Goal: Task Accomplishment & Management: Complete application form

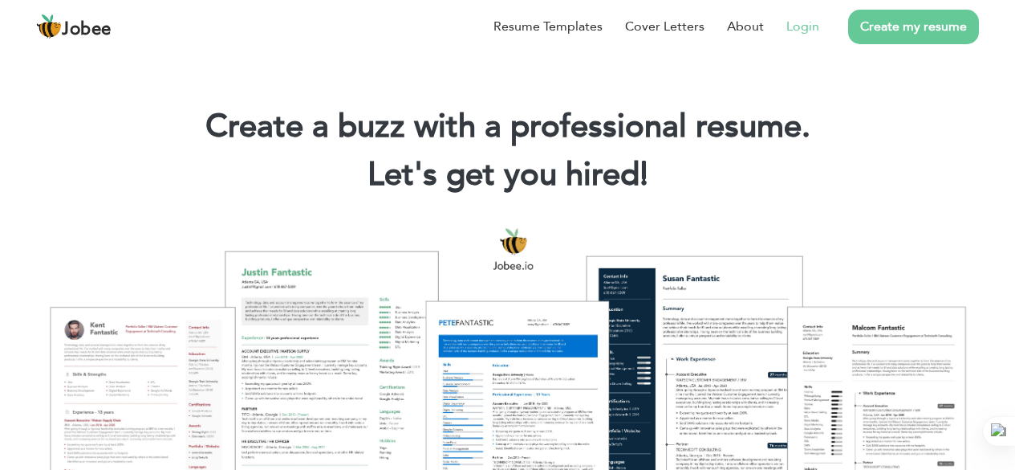
click at [803, 21] on link "Login" at bounding box center [803, 26] width 33 height 19
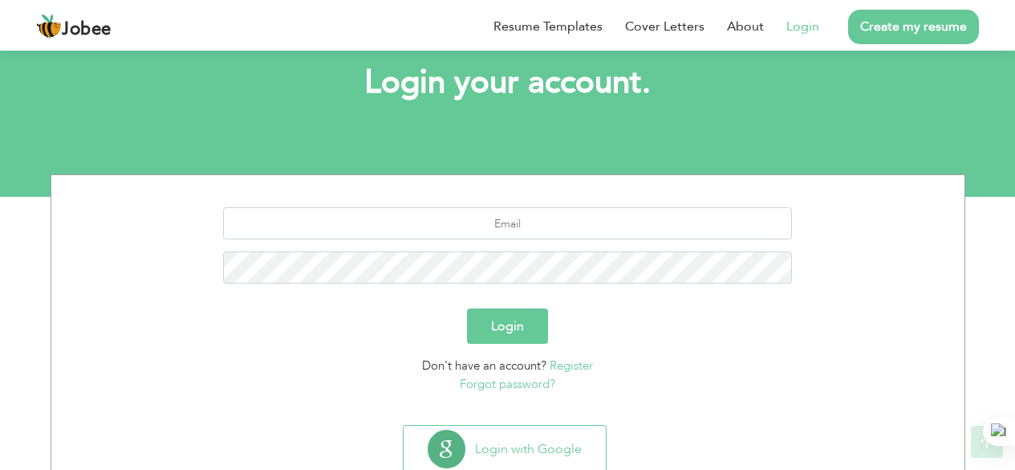
scroll to position [92, 0]
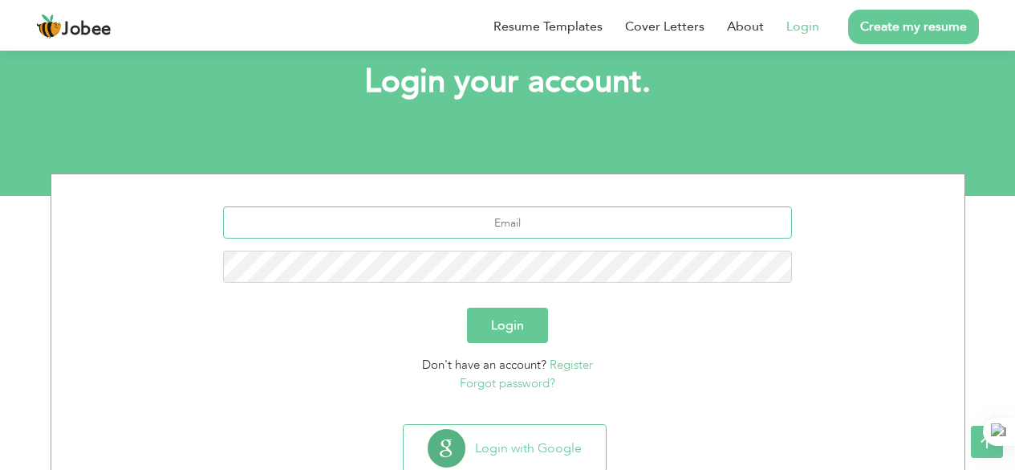
click at [515, 219] on input "text" at bounding box center [507, 222] width 569 height 32
type input "[EMAIL_ADDRESS][DOMAIN_NAME]"
click at [467, 307] on button "Login" at bounding box center [507, 324] width 81 height 35
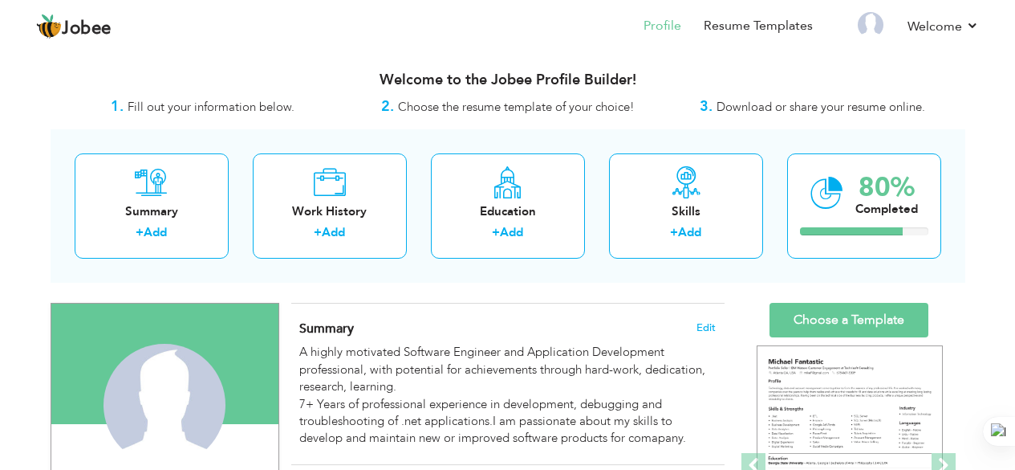
scroll to position [120, 0]
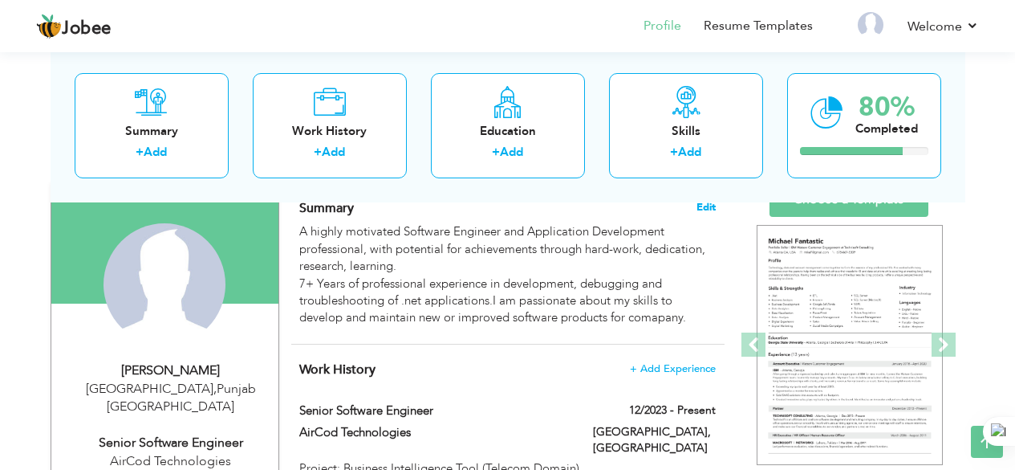
click at [712, 210] on span "Edit" at bounding box center [706, 206] width 19 height 11
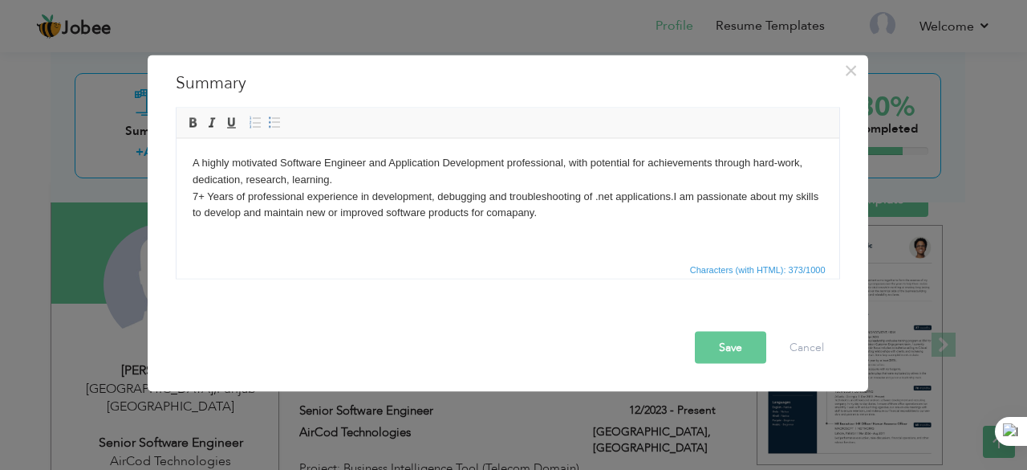
click at [485, 237] on html "A highly motivated Software Engineer and Application Development professional, …" at bounding box center [507, 187] width 663 height 99
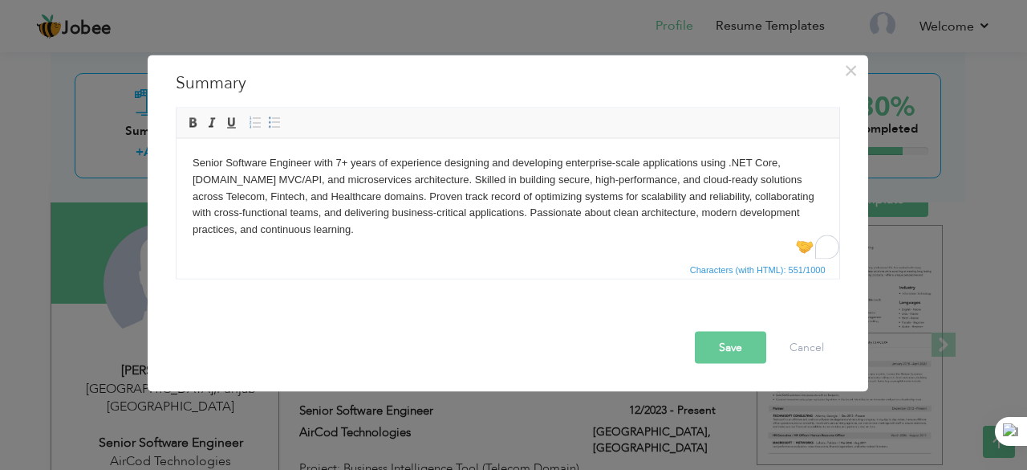
click at [733, 345] on button "Save" at bounding box center [730, 347] width 71 height 32
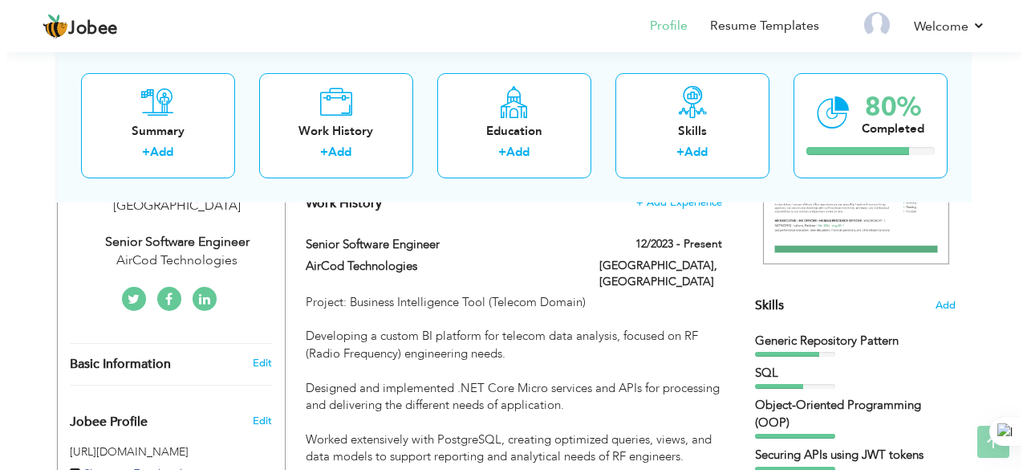
scroll to position [357, 0]
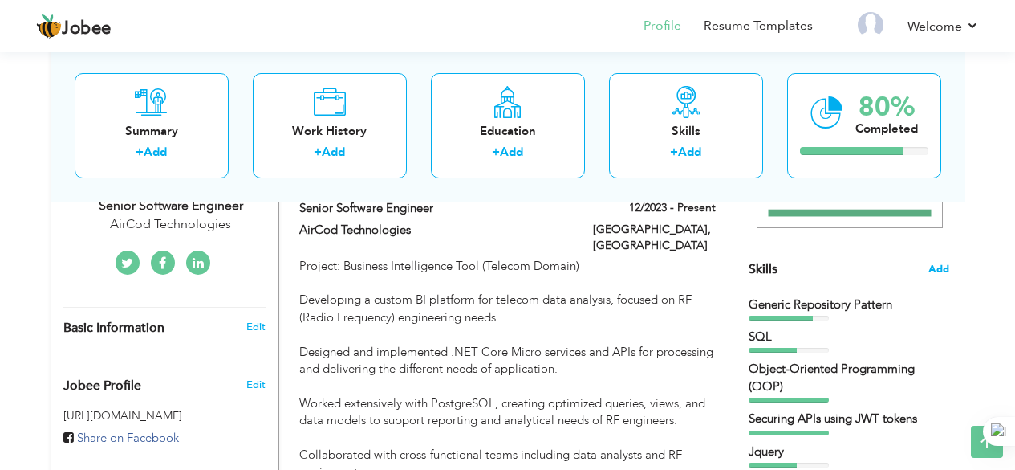
click at [934, 267] on span "Add" at bounding box center [939, 269] width 21 height 15
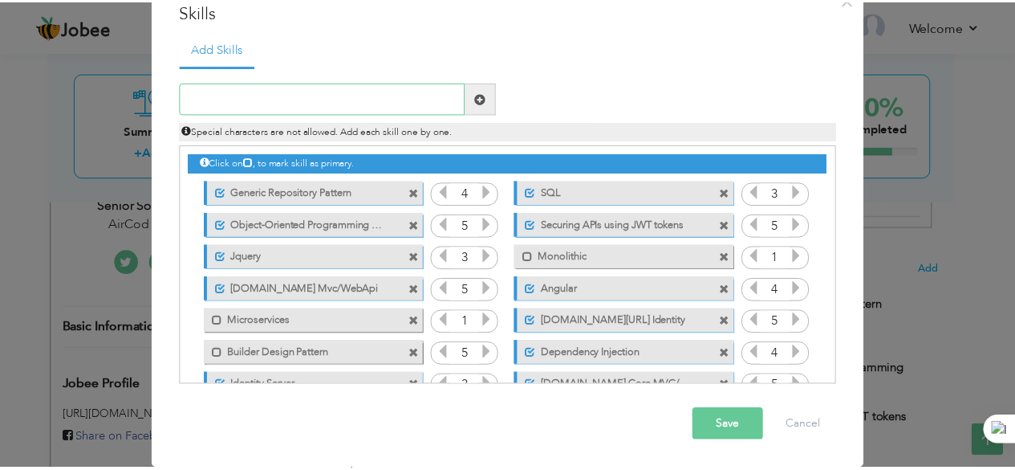
scroll to position [0, 0]
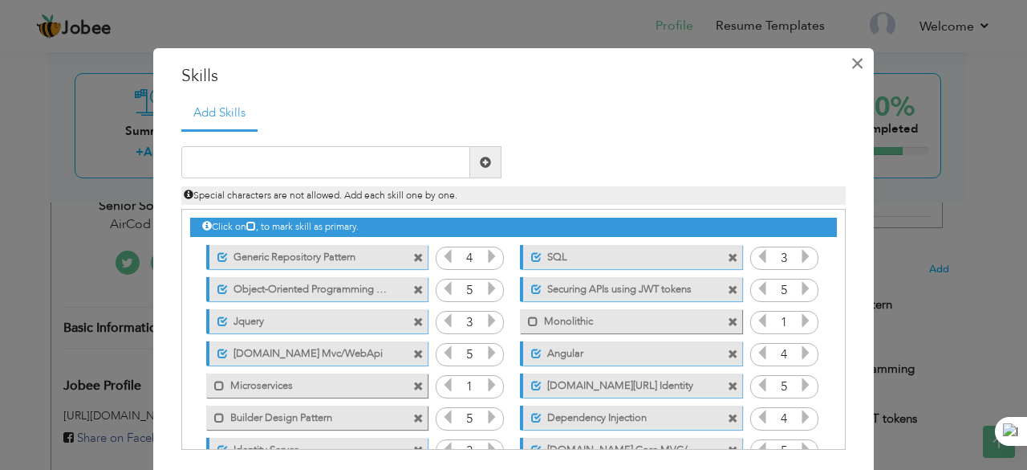
click at [854, 61] on span "×" at bounding box center [858, 63] width 14 height 29
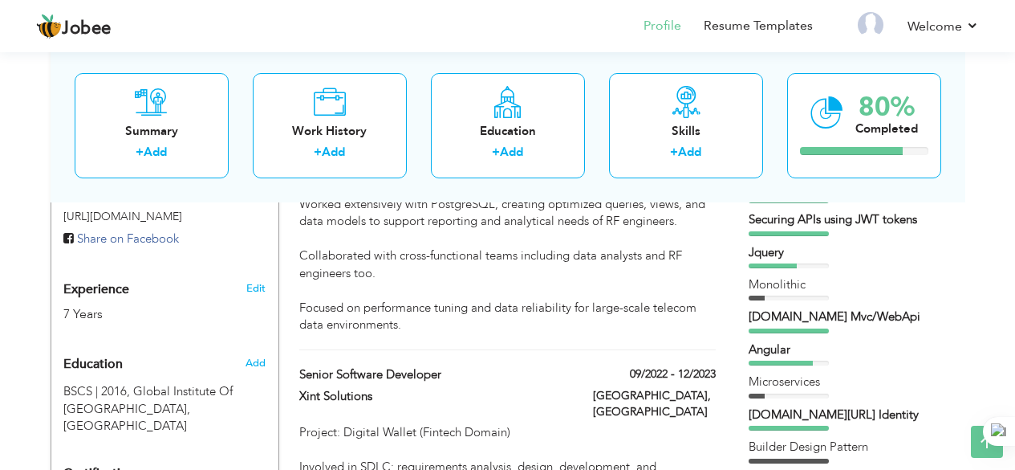
scroll to position [550, 0]
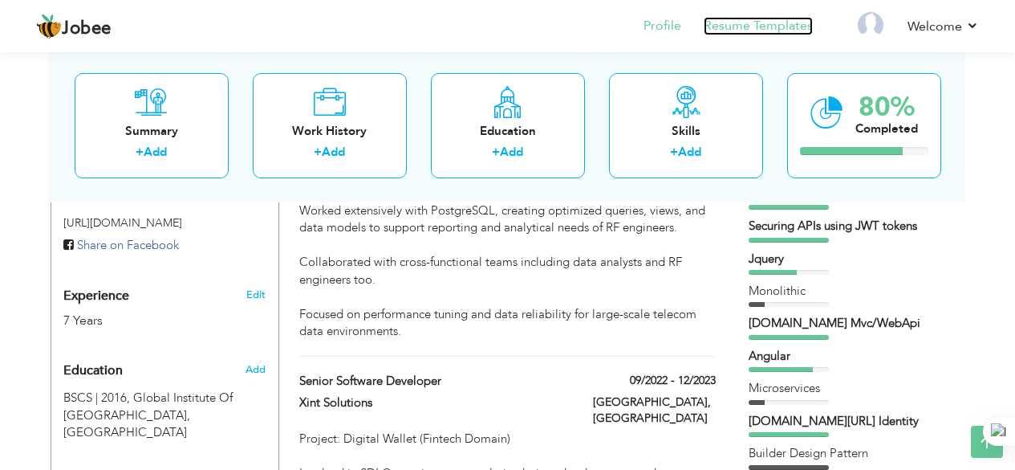
click at [772, 35] on link "Resume Templates" at bounding box center [758, 26] width 109 height 18
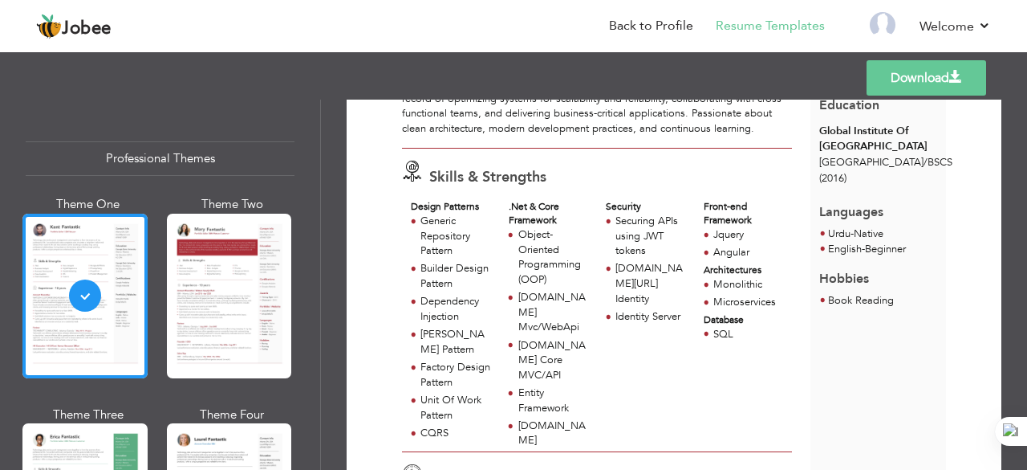
scroll to position [195, 0]
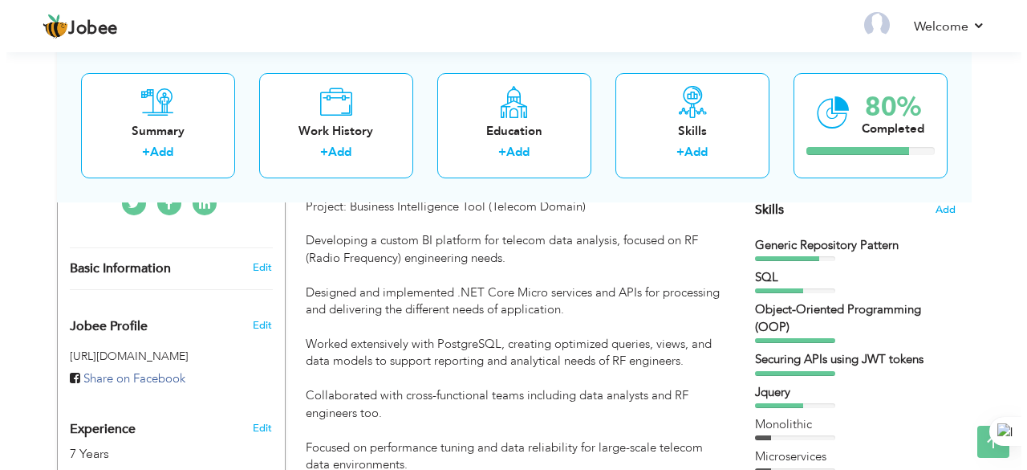
scroll to position [417, 0]
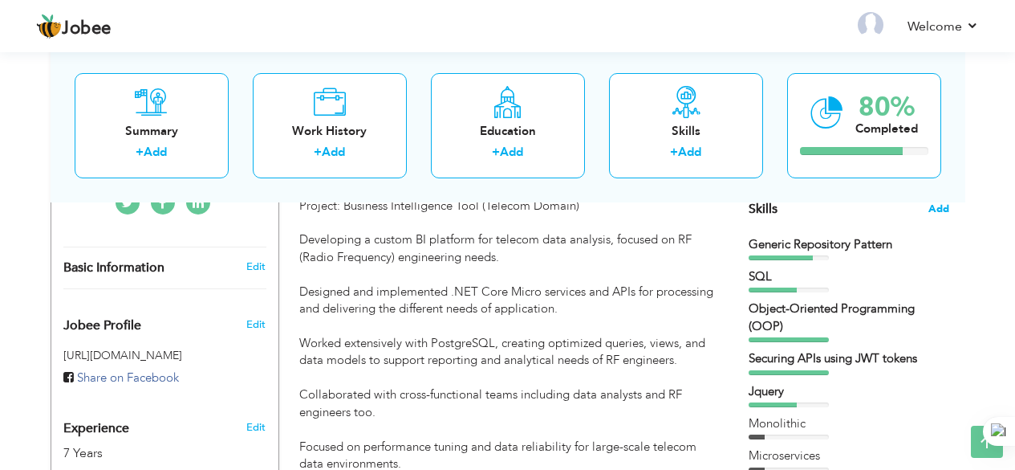
click at [937, 206] on span "Add" at bounding box center [939, 208] width 21 height 15
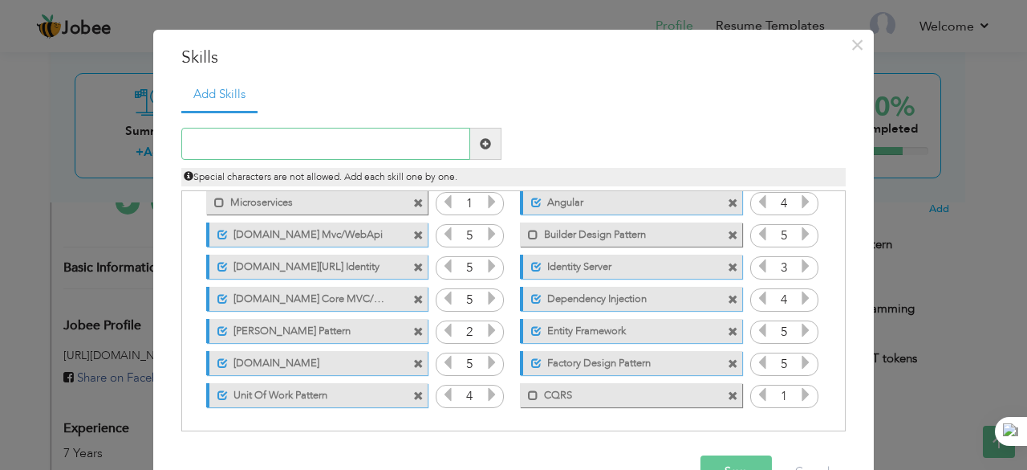
scroll to position [64, 0]
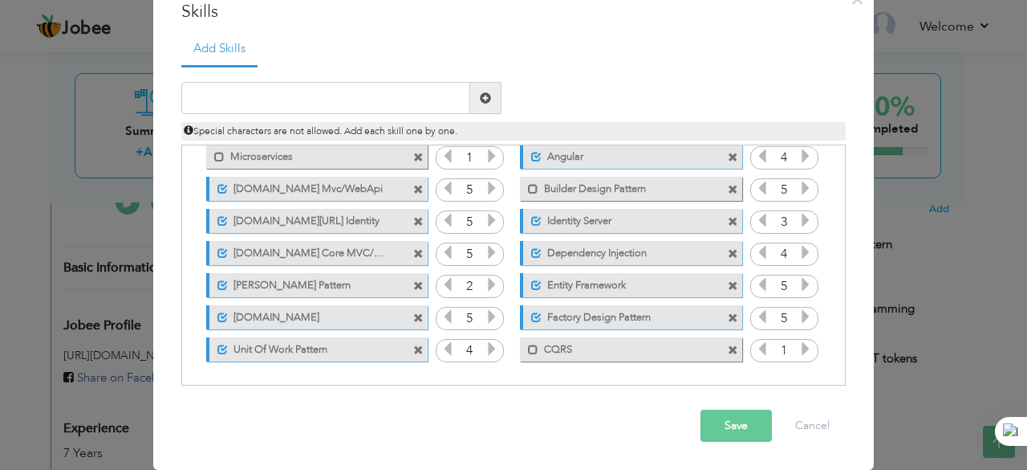
click at [963, 132] on div "× Skills Add Skills Duplicate entry Unmark as primary skill. 4 3" at bounding box center [513, 235] width 1027 height 470
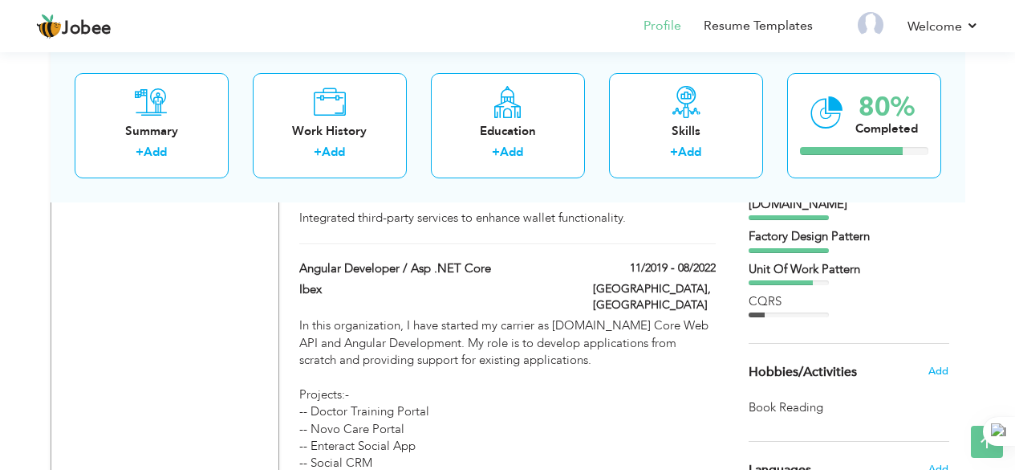
scroll to position [1055, 0]
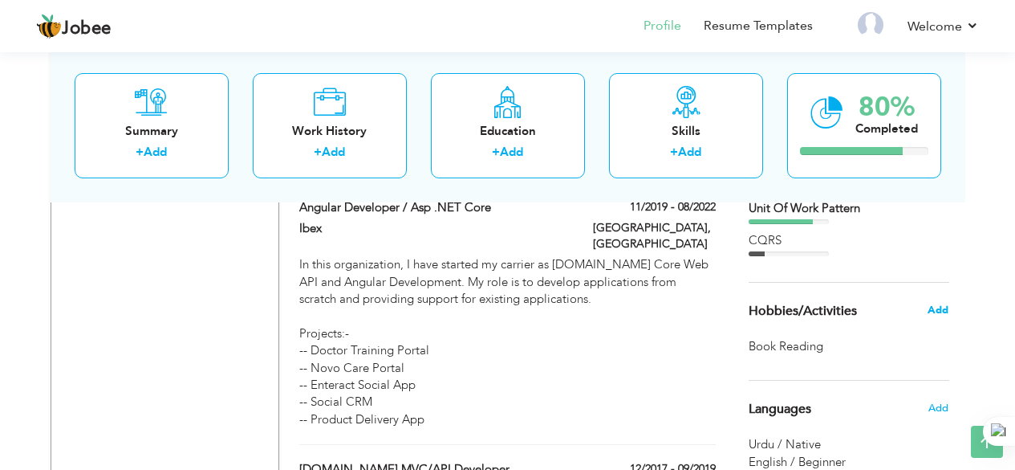
click at [942, 312] on span "Add" at bounding box center [938, 310] width 21 height 14
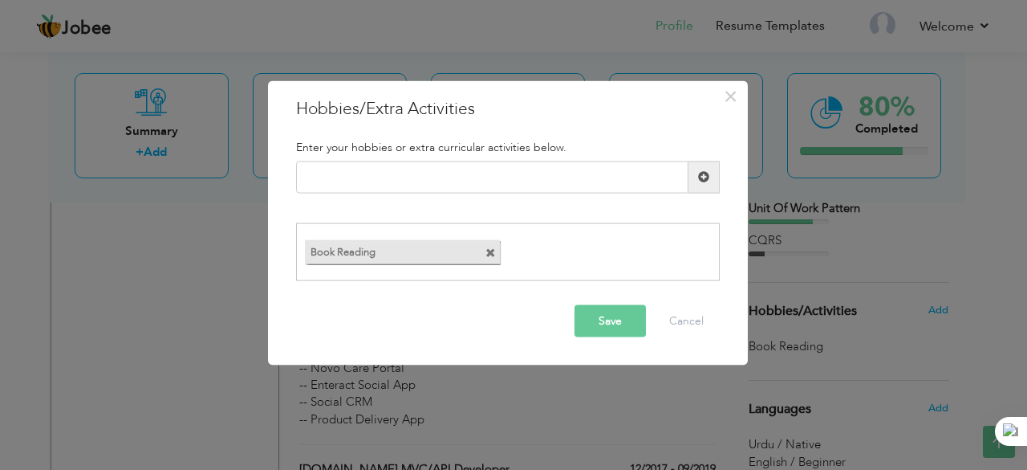
click at [492, 250] on span at bounding box center [491, 253] width 10 height 10
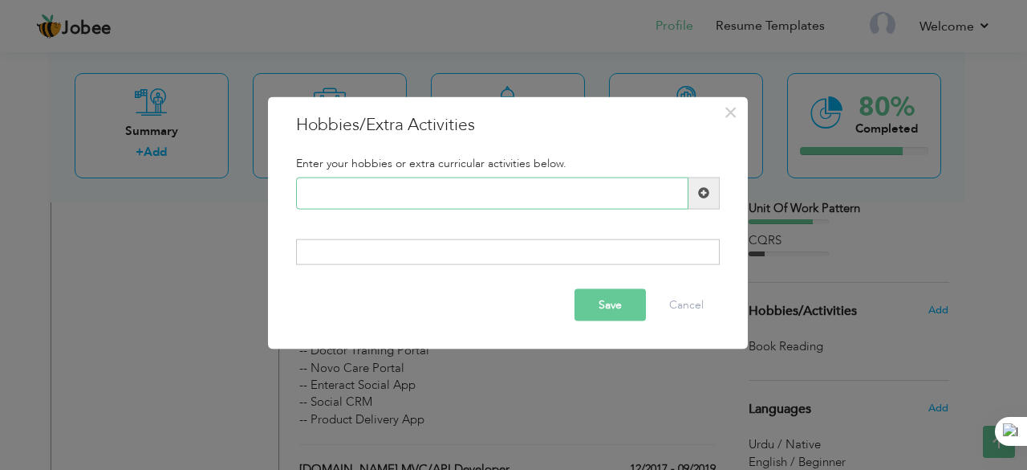
click at [447, 187] on input "text" at bounding box center [492, 193] width 393 height 32
type input "A"
type input "U"
type input "Learning Latest Tech"
click at [609, 303] on button "Save" at bounding box center [610, 305] width 71 height 32
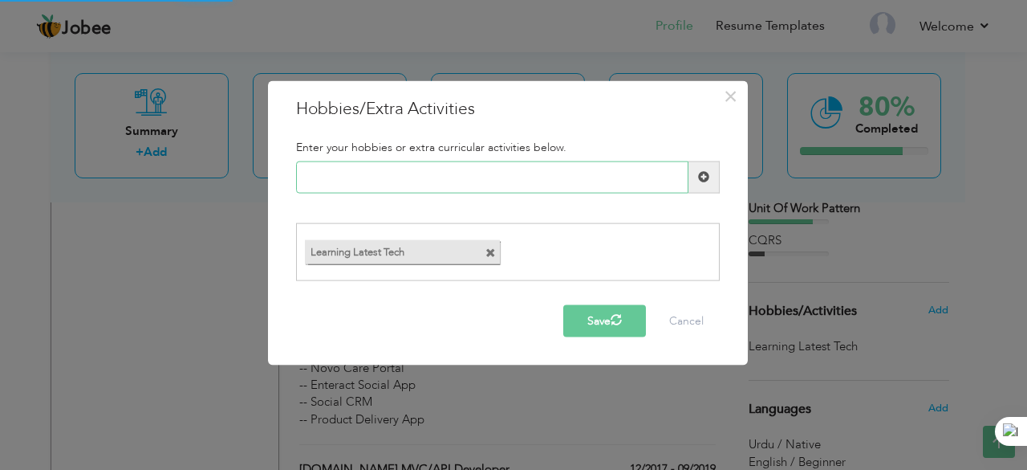
click at [419, 179] on input "text" at bounding box center [492, 177] width 393 height 32
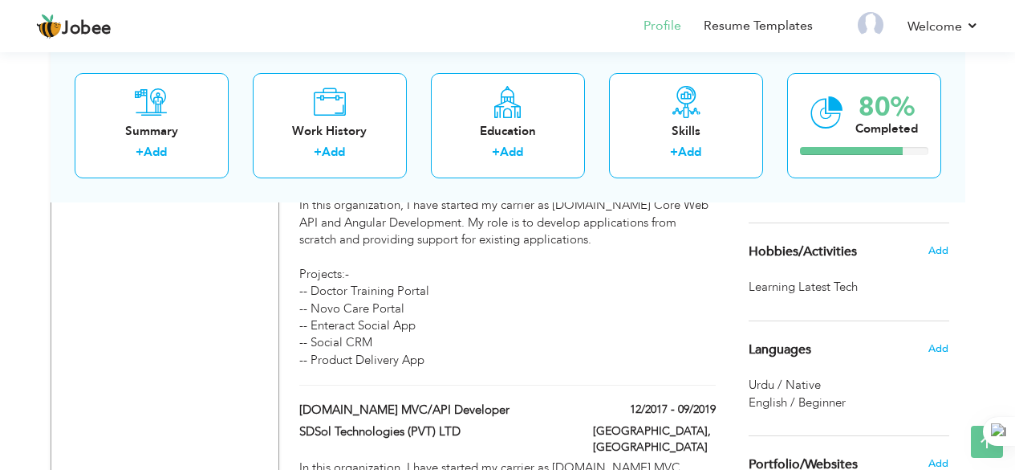
scroll to position [1115, 0]
click at [938, 350] on span "Add" at bounding box center [938, 347] width 21 height 14
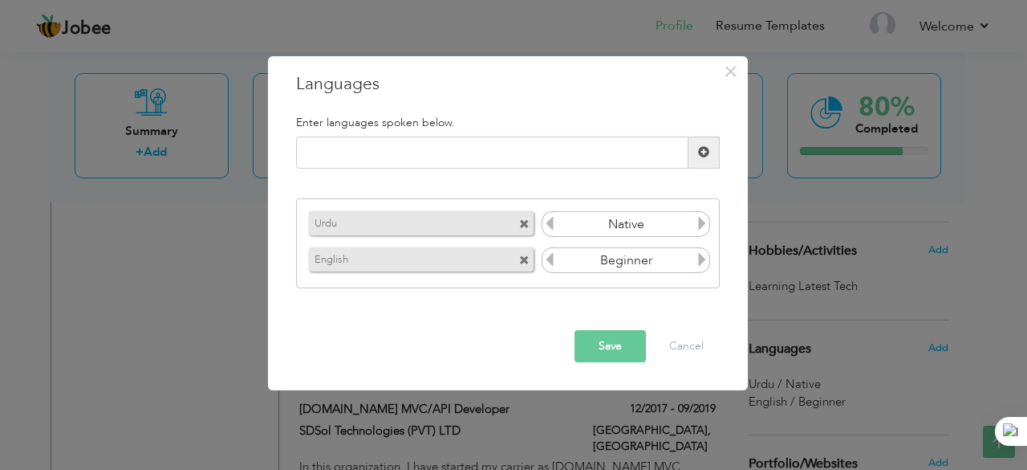
click at [696, 261] on icon at bounding box center [702, 259] width 14 height 14
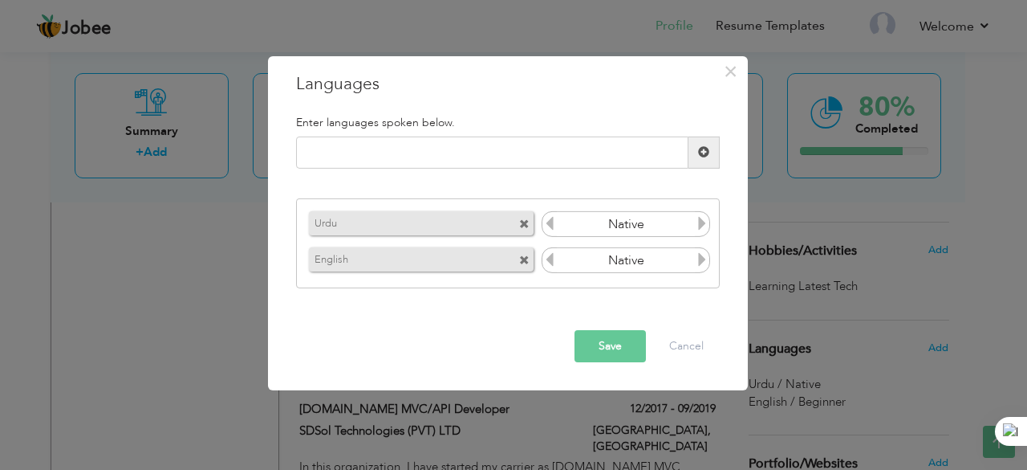
click at [696, 261] on icon at bounding box center [702, 259] width 14 height 14
click at [548, 258] on icon at bounding box center [550, 259] width 14 height 14
click at [702, 261] on icon at bounding box center [702, 259] width 14 height 14
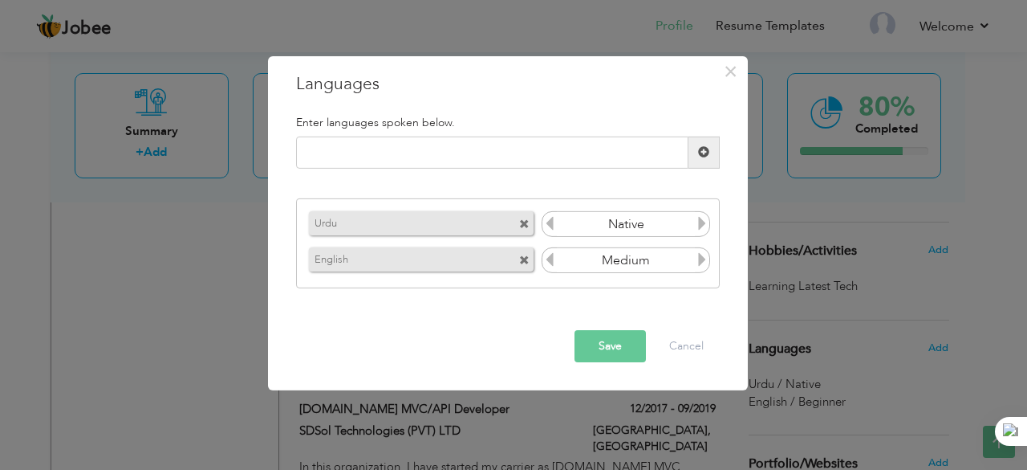
click at [702, 261] on icon at bounding box center [702, 259] width 14 height 14
click at [552, 261] on icon at bounding box center [550, 259] width 14 height 14
click at [620, 352] on button "Save" at bounding box center [610, 346] width 71 height 32
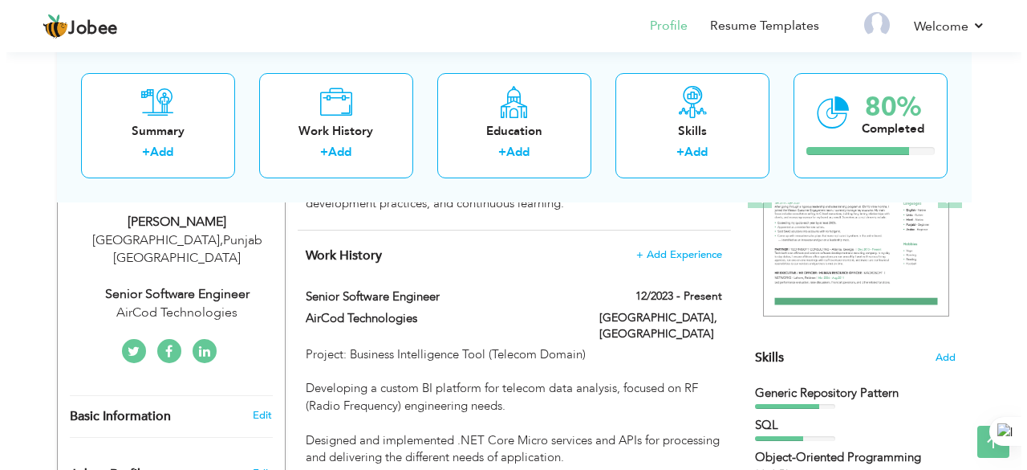
scroll to position [267, 0]
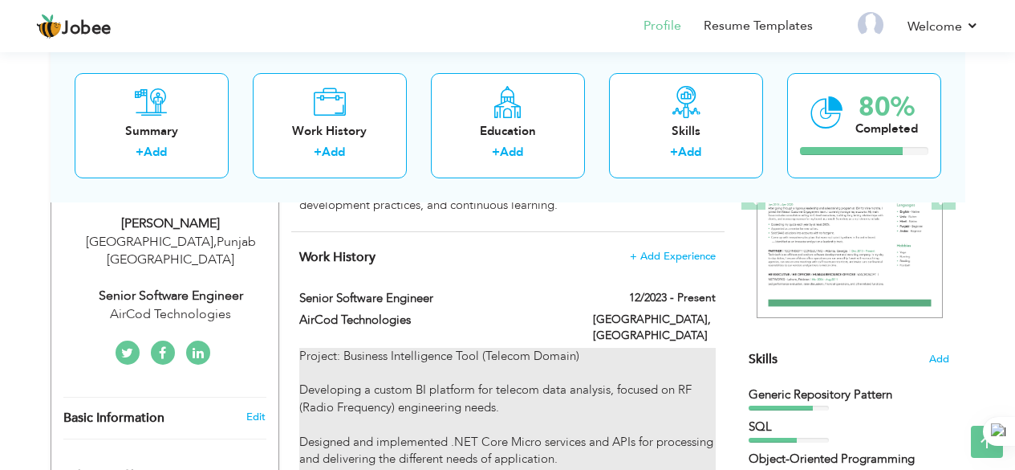
click at [555, 365] on div at bounding box center [507, 372] width 416 height 17
type input "Senior Software Engineer"
type input "AirCod Technologies"
type input "12/2023"
type input "[GEOGRAPHIC_DATA]"
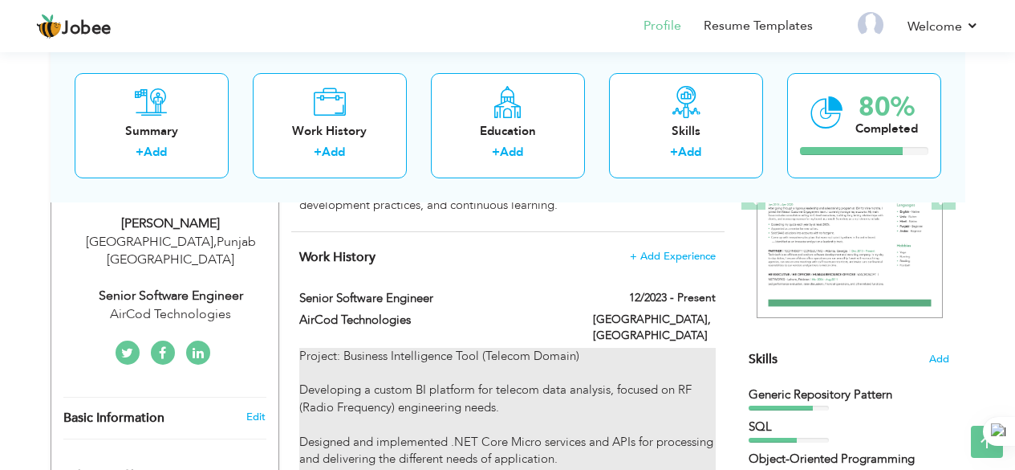
type input "[GEOGRAPHIC_DATA]"
checkbox input "true"
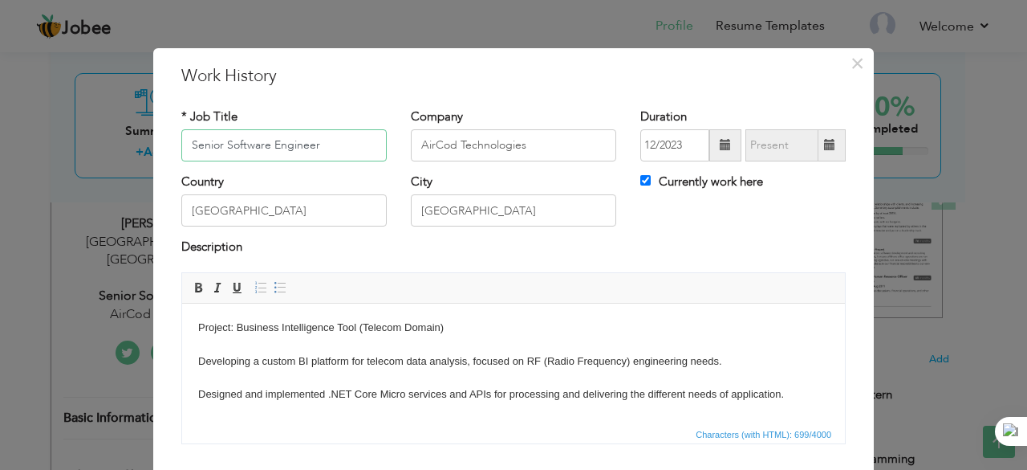
scroll to position [37, 0]
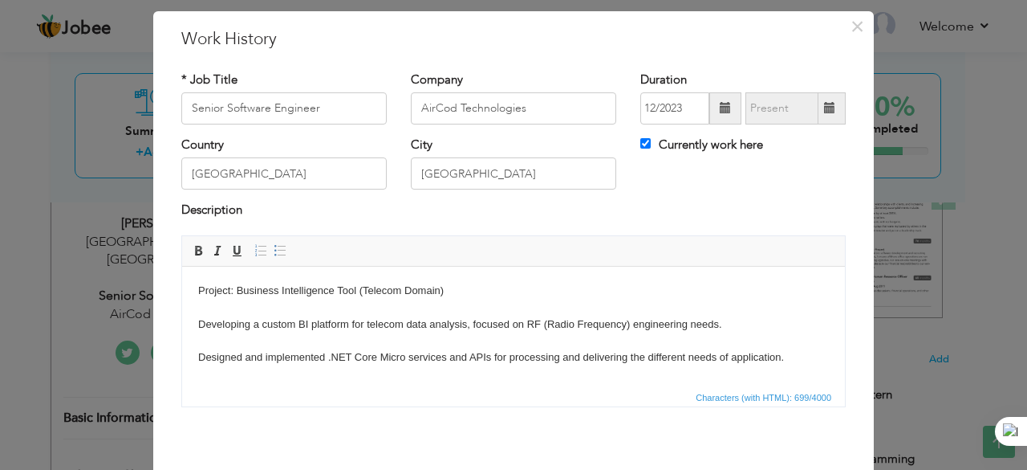
click at [471, 321] on body "Project: Business Intelligence Tool (Telecom Domain) Developing a custom BI pla…" at bounding box center [513, 382] width 631 height 201
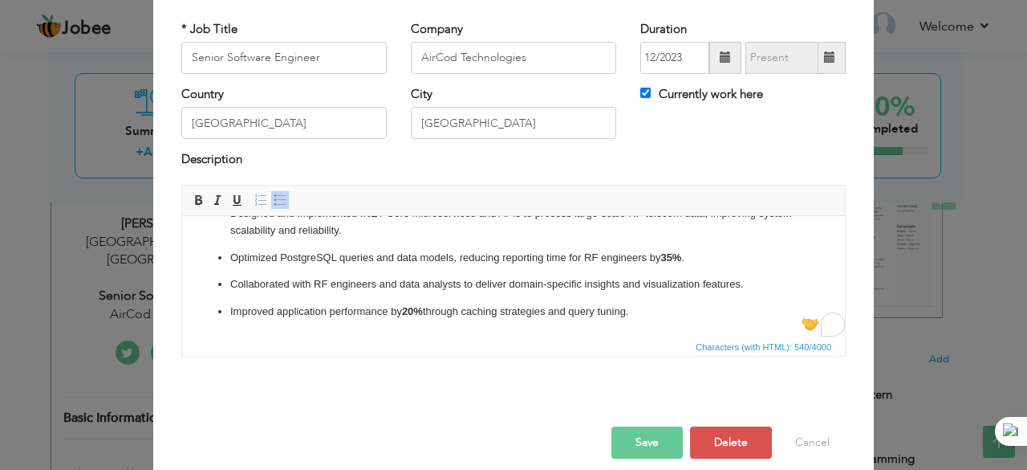
scroll to position [105, 0]
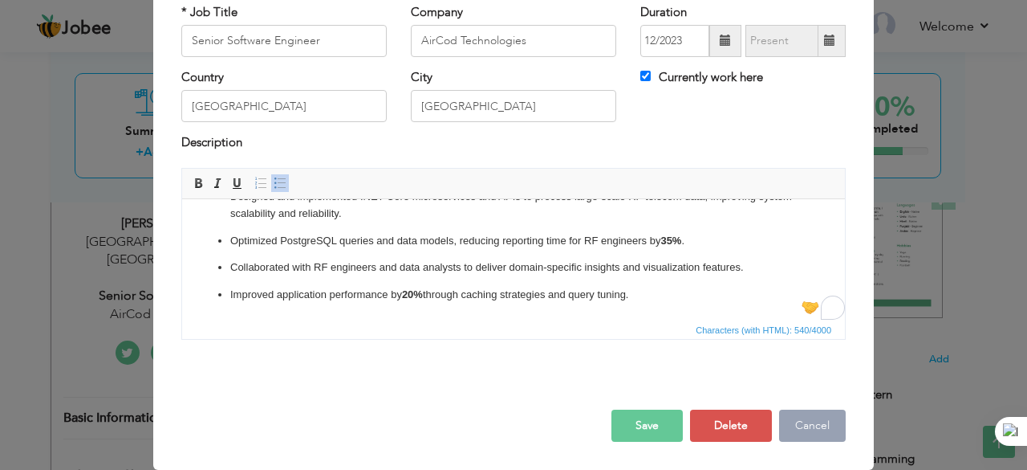
click at [817, 413] on button "Cancel" at bounding box center [812, 425] width 67 height 32
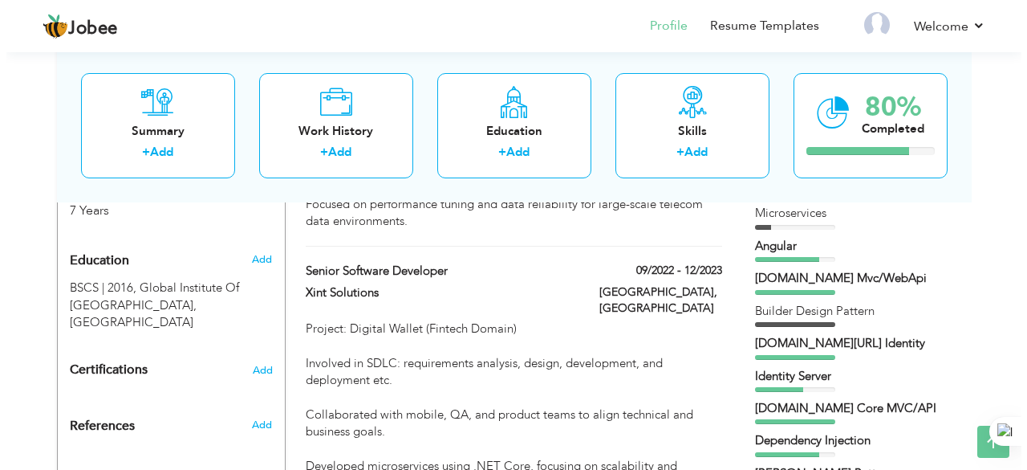
scroll to position [661, 0]
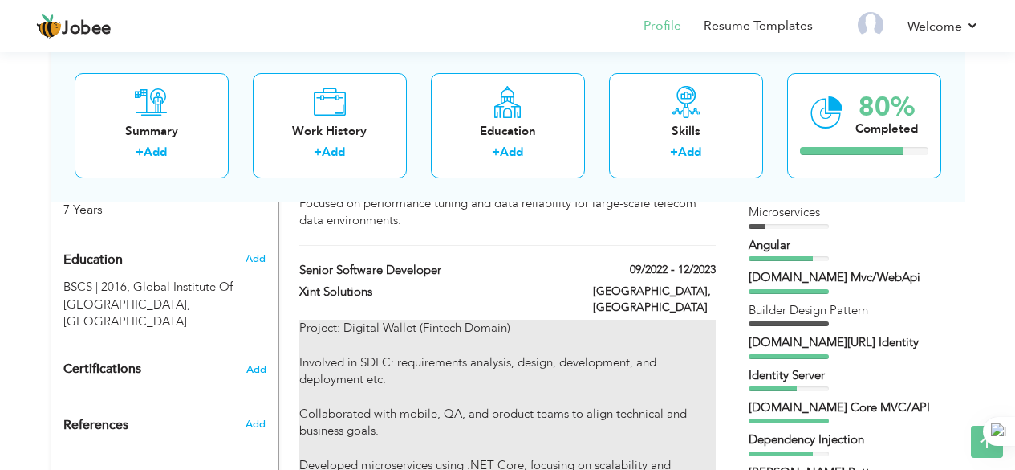
click at [608, 354] on div "Involved in SDLC: requirements analysis, design, development, and deployment et…" at bounding box center [507, 379] width 416 height 51
type input "Senior Software Developer"
type input "Xint Solutions"
type input "09/2022"
type input "12/2023"
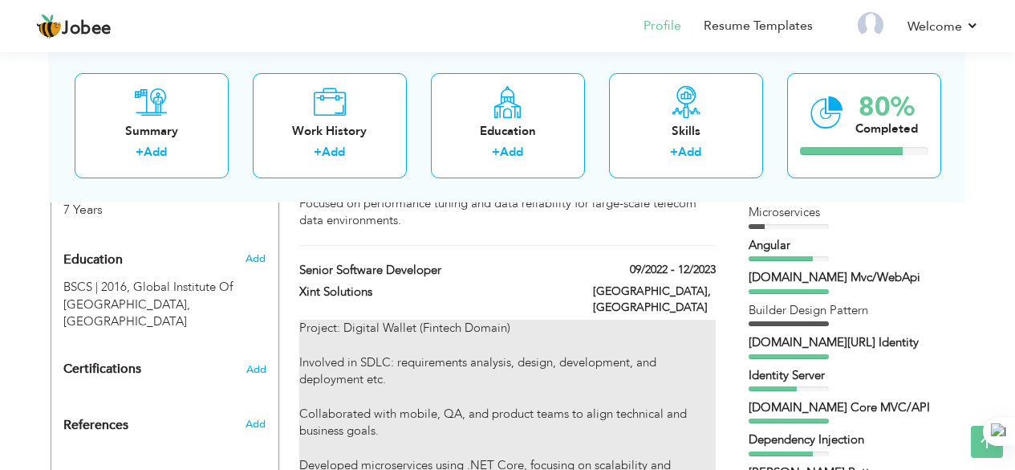
checkbox input "false"
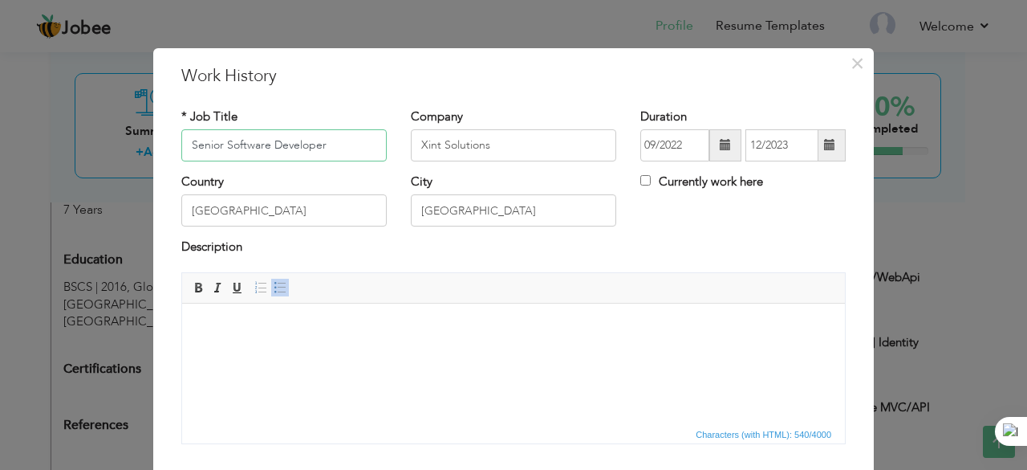
scroll to position [105, 0]
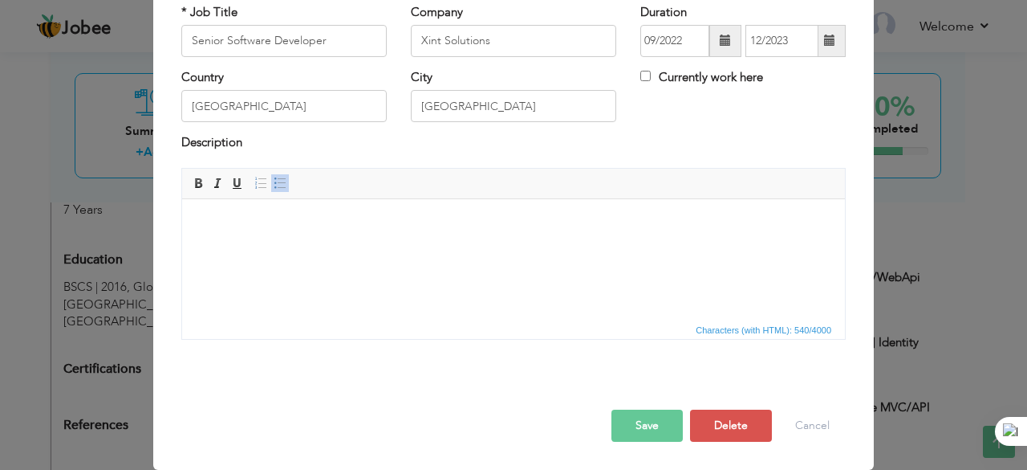
click at [435, 198] on html at bounding box center [513, 198] width 663 height 0
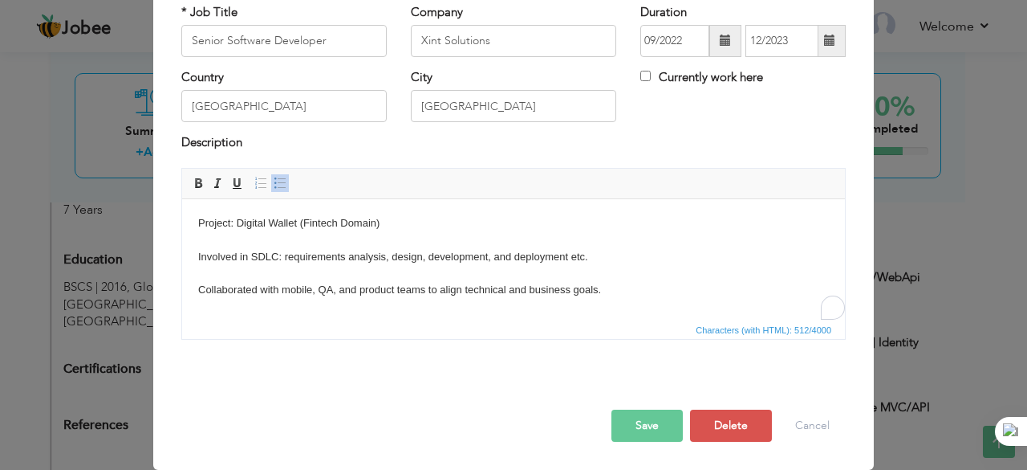
click at [439, 279] on body "Project: Digital Wallet (Fintech Domain) Involved in SDLC: requirements analysi…" at bounding box center [513, 306] width 631 height 184
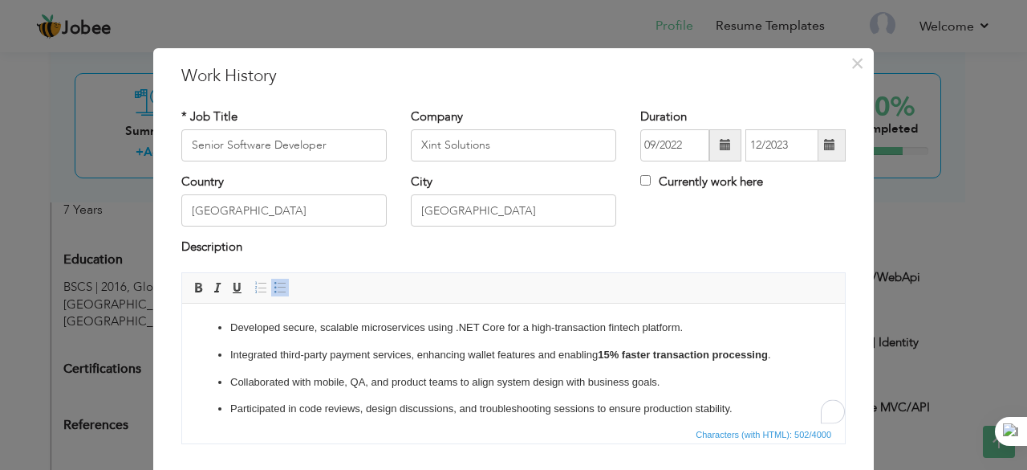
scroll to position [93, 0]
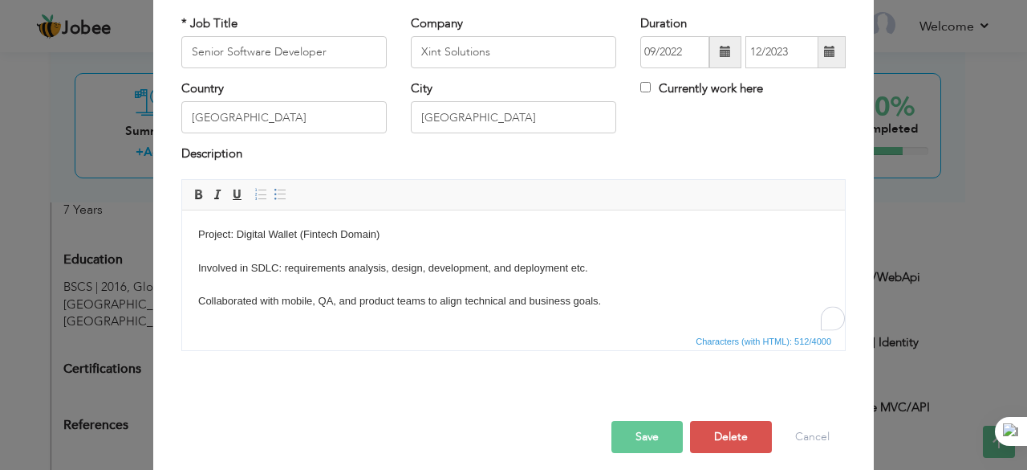
click at [463, 291] on body "Project: Digital Wallet (Fintech Domain) Involved in SDLC: requirements analysi…" at bounding box center [513, 318] width 631 height 184
click at [441, 298] on body "Project: Digital Wallet (Fintech Domain) Involved in SDLC: requirements analysi…" at bounding box center [513, 318] width 631 height 184
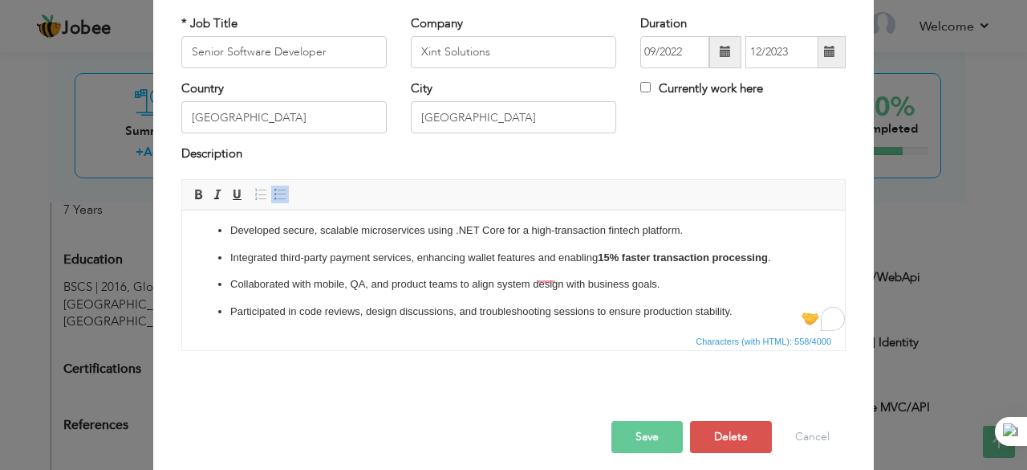
scroll to position [31, 0]
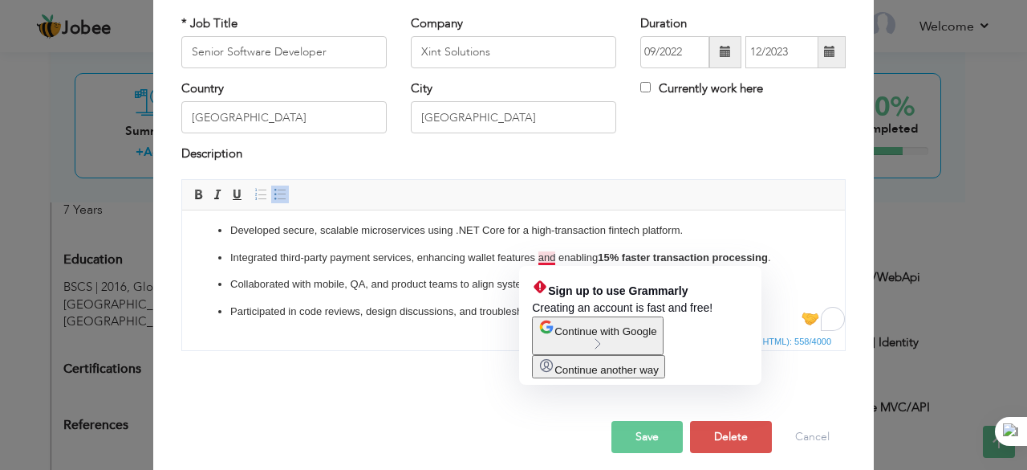
click at [474, 261] on p "Integrated third-party payment services, enhancing wallet features and enabling…" at bounding box center [513, 257] width 567 height 17
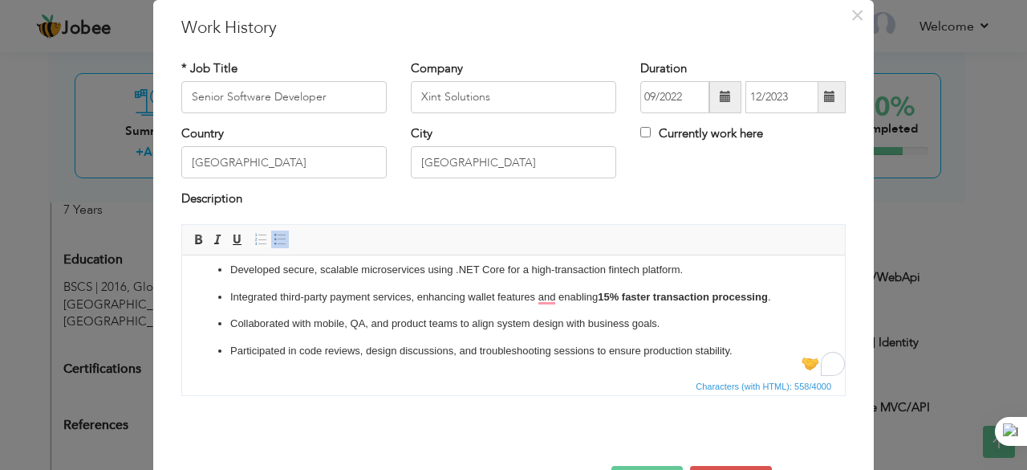
scroll to position [105, 0]
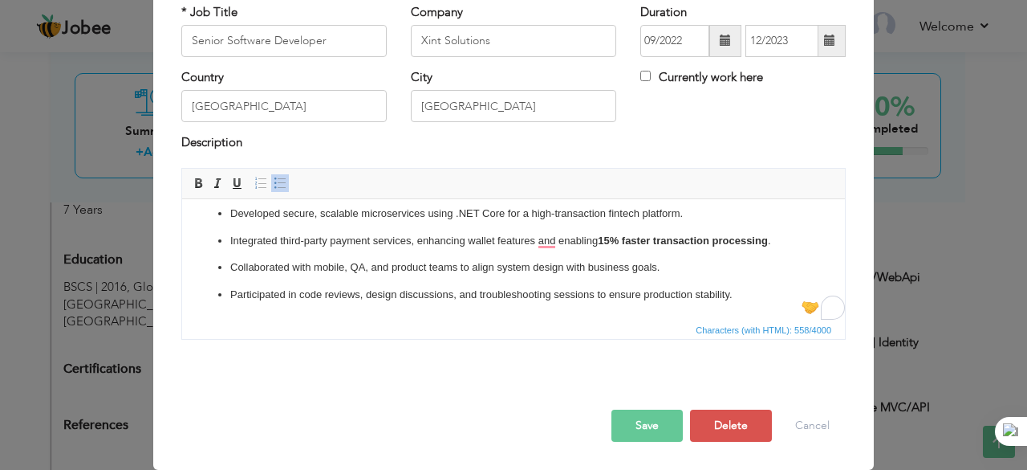
click at [650, 429] on button "Save" at bounding box center [647, 425] width 71 height 32
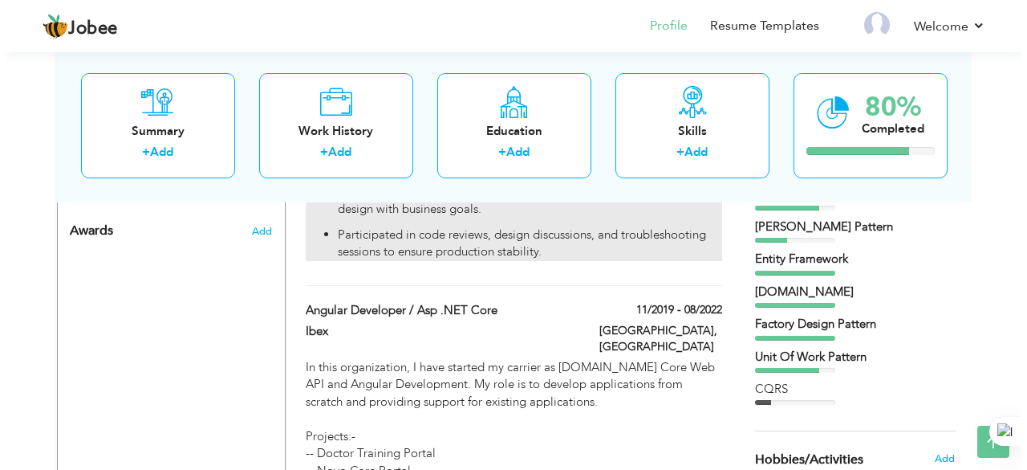
scroll to position [931, 0]
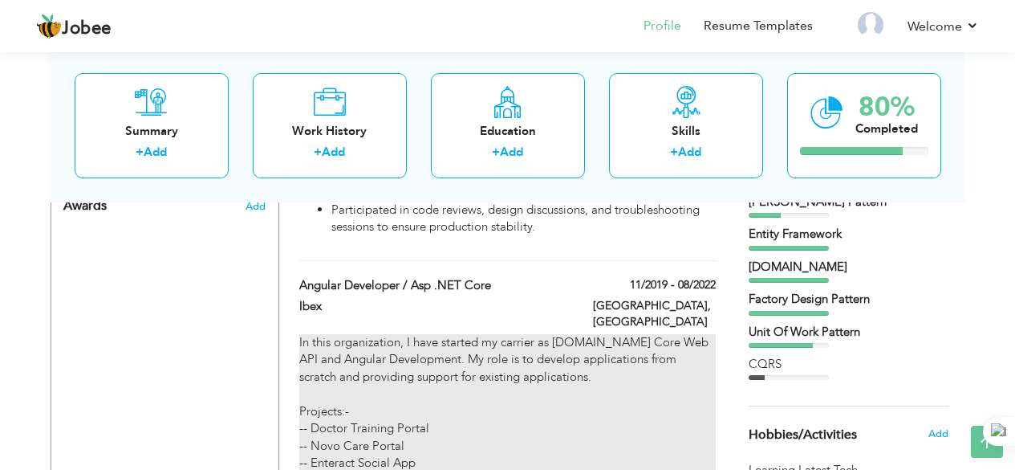
click at [665, 334] on div "In this organization, I have started my carrier as [DOMAIN_NAME] Core Web API a…" at bounding box center [507, 420] width 416 height 172
type input "Angular Developer / Asp .NET core"
type input "Ibex"
type input "11/2019"
type input "08/2022"
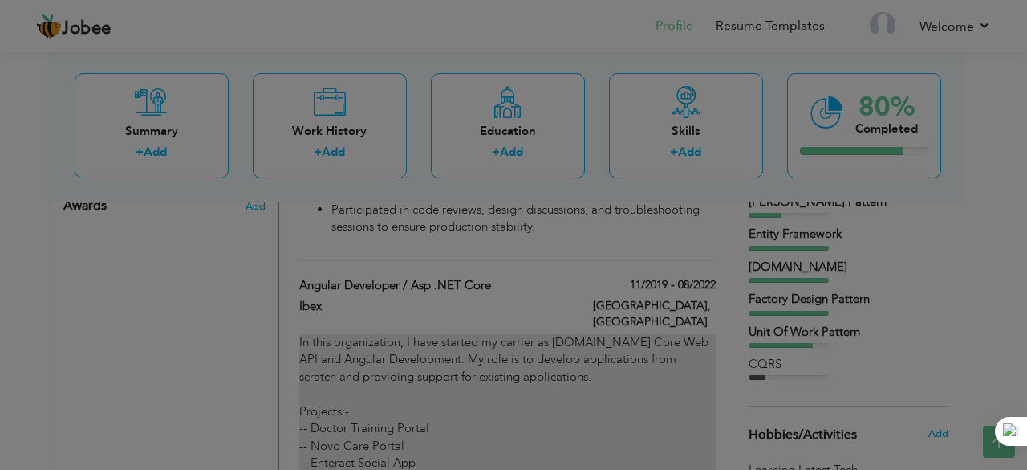
scroll to position [0, 0]
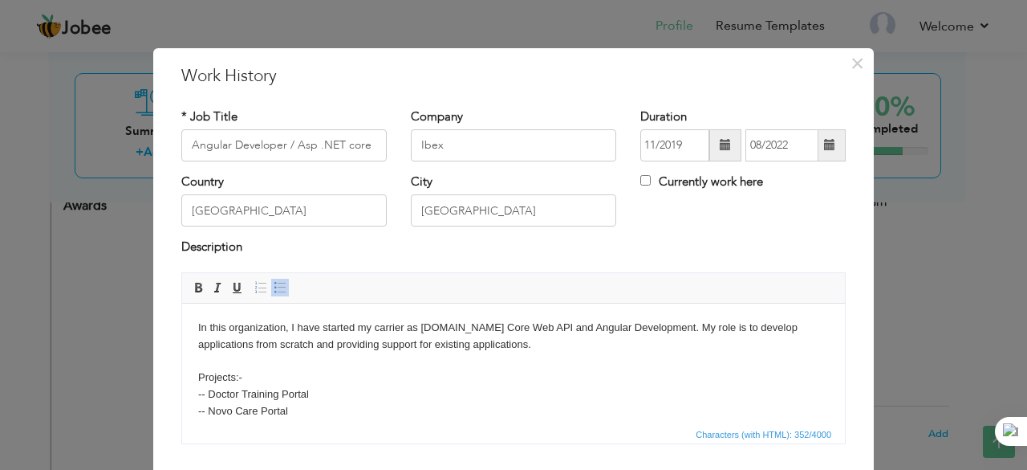
click at [426, 356] on body "In this organization, I have started my carrier as [DOMAIN_NAME] Core Web API a…" at bounding box center [513, 394] width 631 height 150
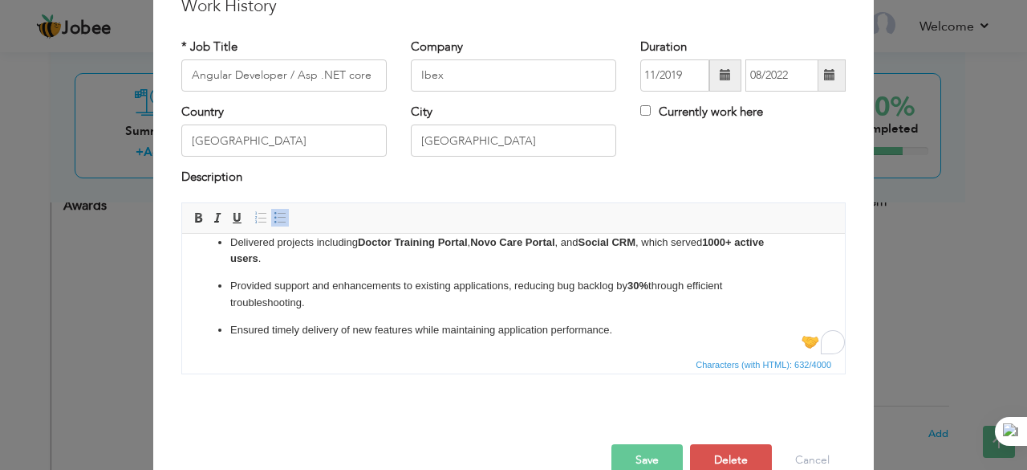
scroll to position [59, 0]
click at [646, 454] on button "Save" at bounding box center [647, 460] width 71 height 32
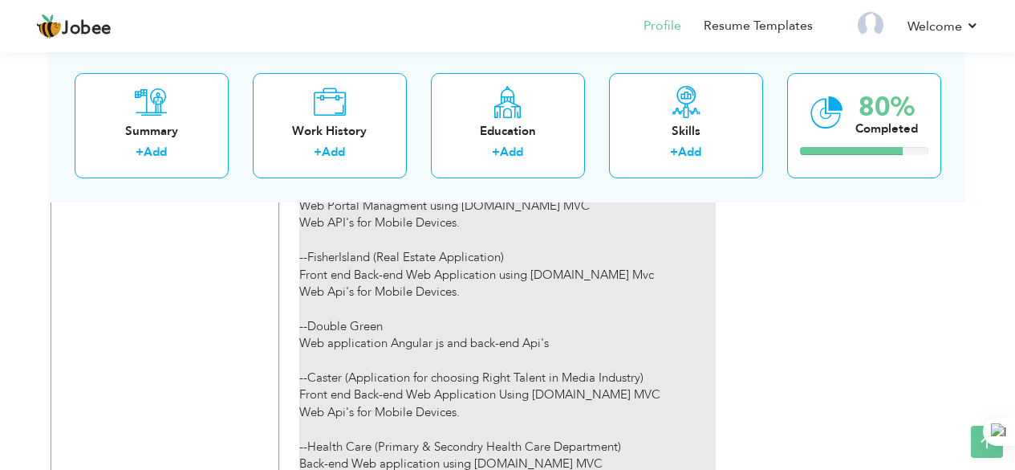
scroll to position [1585, 0]
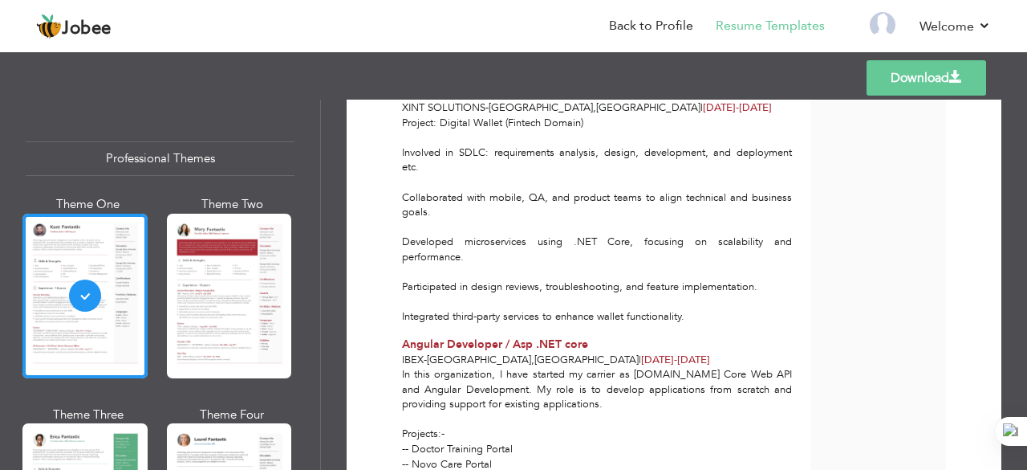
scroll to position [926, 0]
click at [930, 76] on link "Download" at bounding box center [927, 77] width 120 height 35
